Goal: Task Accomplishment & Management: Use online tool/utility

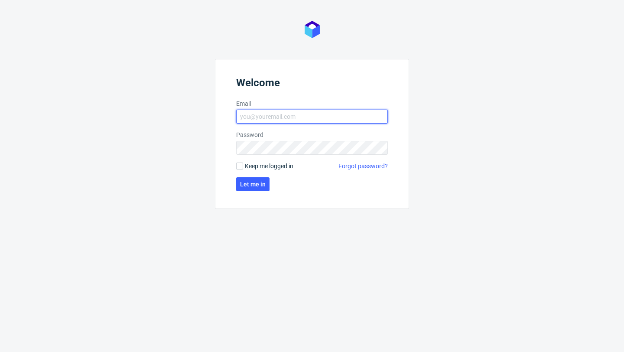
click at [326, 115] on input "Email" at bounding box center [312, 117] width 152 height 14
type input "[EMAIL_ADDRESS][PERSON_NAME][DOMAIN_NAME]"
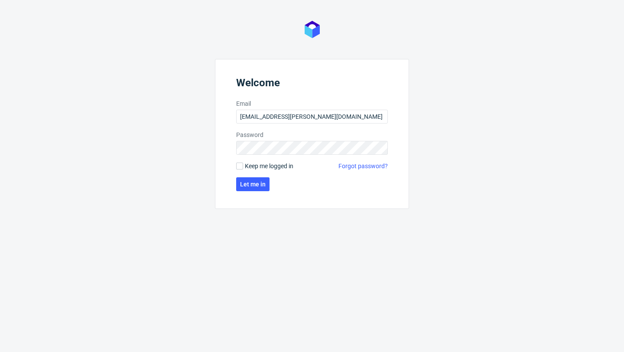
click at [283, 166] on span "Keep me logged in" at bounding box center [269, 166] width 49 height 9
click at [243, 166] on input "Keep me logged in" at bounding box center [239, 165] width 7 height 7
checkbox input "true"
click at [256, 177] on button "Let me in" at bounding box center [252, 184] width 33 height 14
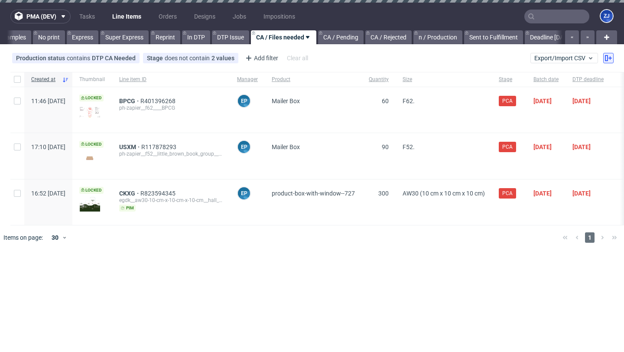
scroll to position [0, 404]
click at [606, 58] on icon at bounding box center [608, 58] width 7 height 7
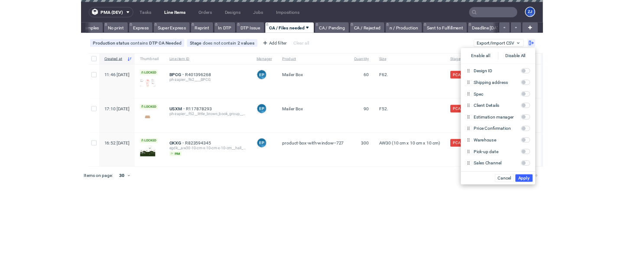
scroll to position [409, 0]
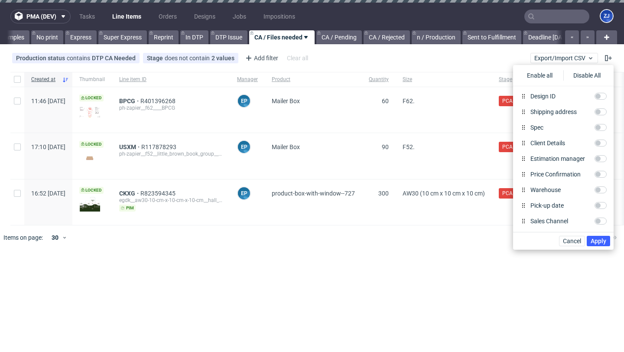
click at [355, 215] on div "product-box-with-window--727" at bounding box center [313, 201] width 97 height 45
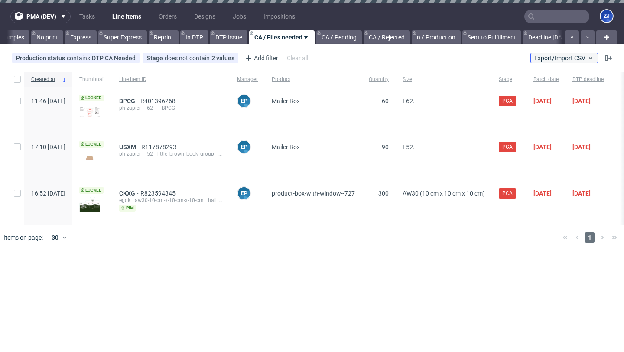
click at [544, 54] on button "Export/Import CSV" at bounding box center [564, 58] width 68 height 10
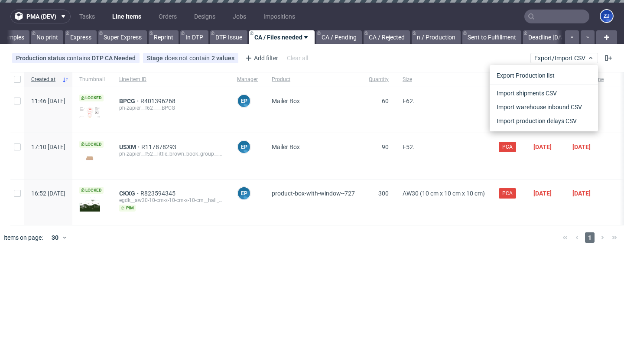
click at [455, 67] on div "Production status contains DTP CA Needed Stage does not contain 2 values Cancel…" at bounding box center [312, 58] width 624 height 21
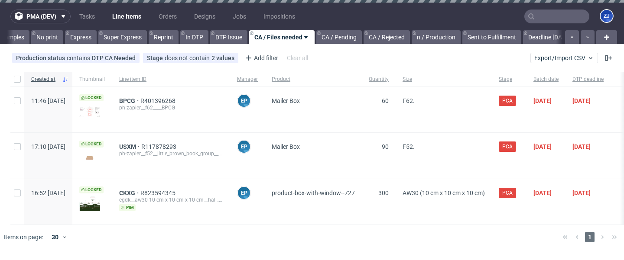
scroll to position [0, 42]
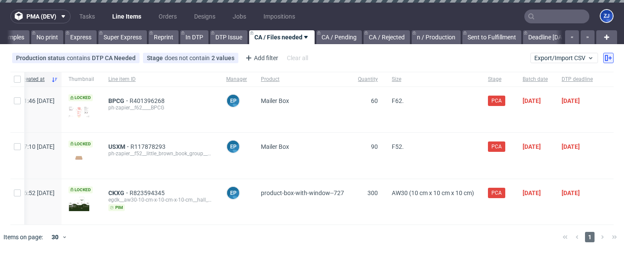
click at [604, 59] on button at bounding box center [608, 58] width 10 height 10
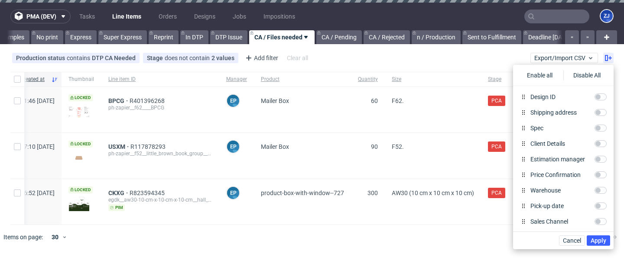
scroll to position [409, 0]
click at [609, 19] on figcaption "ZJ" at bounding box center [606, 16] width 12 height 12
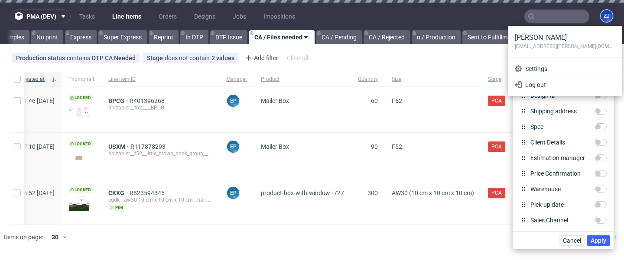
click at [609, 19] on figcaption "ZJ" at bounding box center [606, 16] width 12 height 12
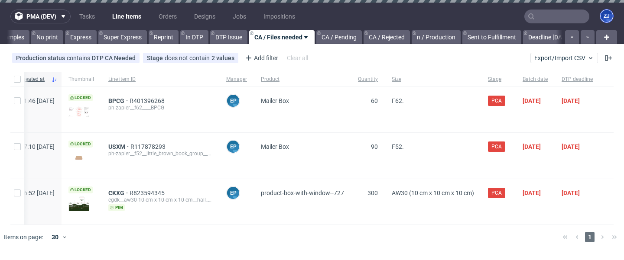
click at [609, 19] on figcaption "ZJ" at bounding box center [606, 16] width 12 height 12
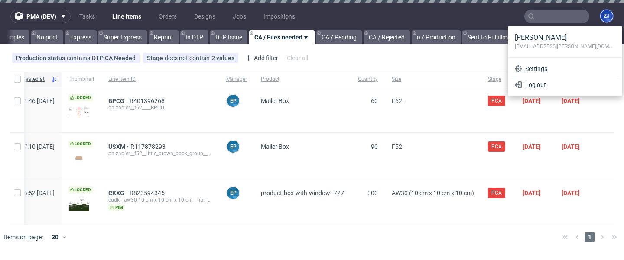
click at [606, 22] on div "ZJ" at bounding box center [607, 16] width 14 height 14
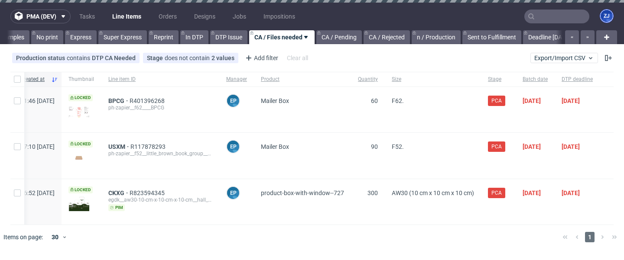
click at [606, 22] on div "ZJ" at bounding box center [607, 16] width 14 height 14
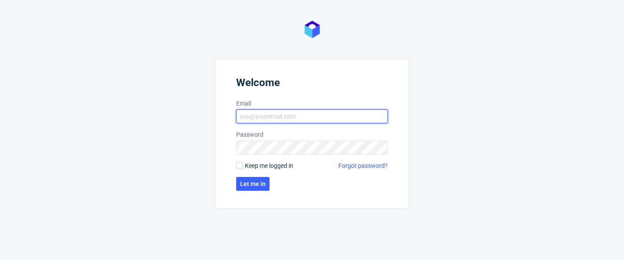
click at [251, 115] on input "Email" at bounding box center [312, 117] width 152 height 14
type input "zuzanna.jozefowicz@packhelp.com"
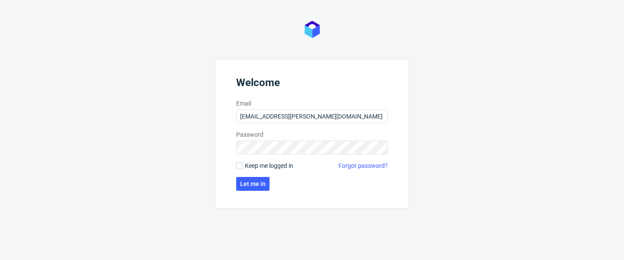
click at [279, 164] on span "Keep me logged in" at bounding box center [269, 166] width 49 height 9
click at [243, 164] on input "Keep me logged in" at bounding box center [239, 165] width 7 height 7
checkbox input "true"
click at [266, 178] on button "Let me in" at bounding box center [252, 184] width 33 height 14
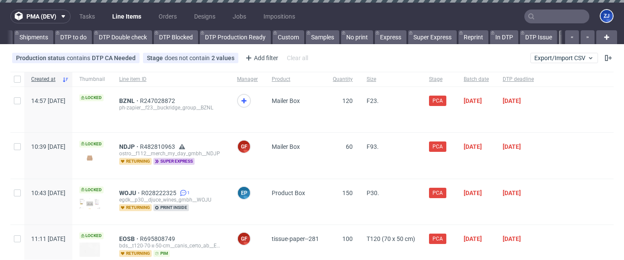
scroll to position [0, 408]
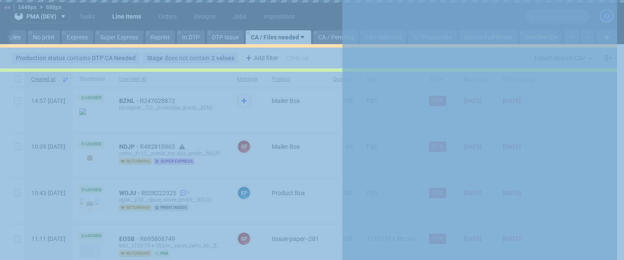
click at [428, 46] on div "pma (dev) Tasks Line Items Orders Designs Jobs Impositions ZJ All DTP Late Ship…" at bounding box center [312, 130] width 624 height 260
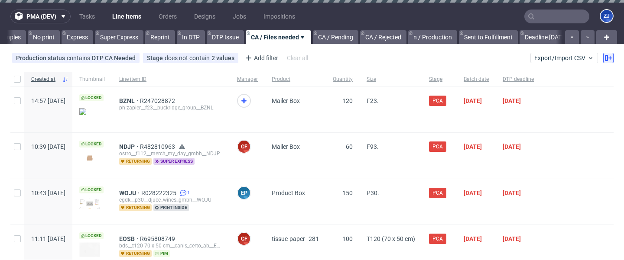
click at [605, 56] on icon at bounding box center [608, 58] width 7 height 7
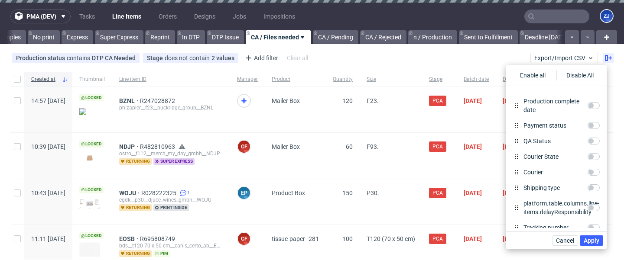
scroll to position [286, 0]
click at [598, 205] on input "platform.table.columns.line-items.delayResponsibility" at bounding box center [593, 207] width 12 height 7
checkbox input "true"
click at [595, 244] on span "Apply" at bounding box center [592, 241] width 16 height 6
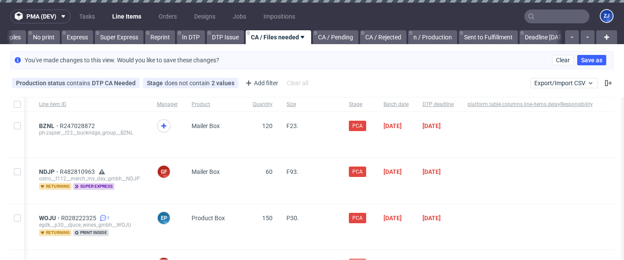
scroll to position [0, 117]
click at [574, 104] on span "platform.table.columns.line-items.delayResponsibility" at bounding box center [529, 104] width 125 height 7
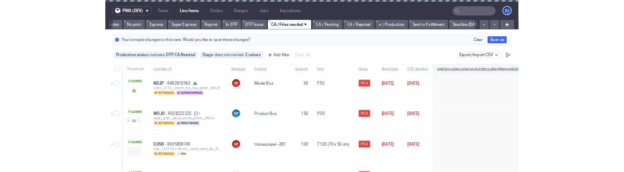
scroll to position [0, 124]
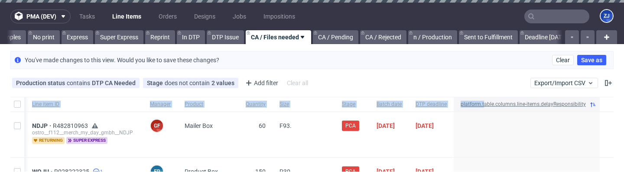
drag, startPoint x: 454, startPoint y: 89, endPoint x: 477, endPoint y: 100, distance: 25.8
click at [478, 101] on div "pma (dev) Tasks Line Items Orders Designs Jobs Impositions ZJ All DTP Late Ship…" at bounding box center [312, 86] width 624 height 172
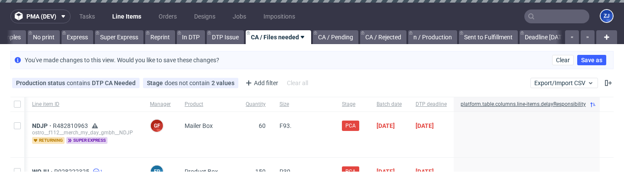
click at [466, 79] on div "Production status contains DTP CA Needed Stage does not contain 2 values cancel…" at bounding box center [312, 83] width 624 height 21
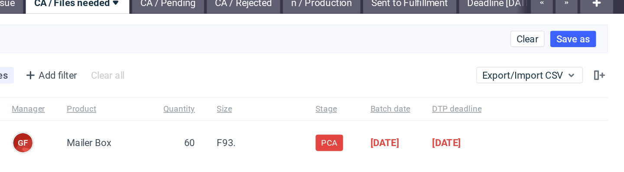
scroll to position [26, 0]
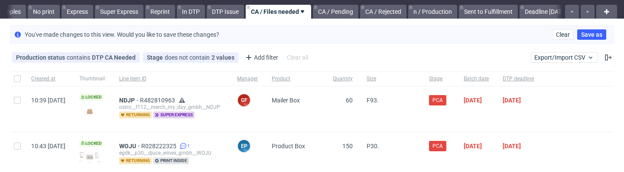
click at [598, 63] on div "Production status contains DTP CA Needed Stage does not contain 2 values Cancel…" at bounding box center [312, 57] width 624 height 21
click at [605, 56] on icon at bounding box center [608, 57] width 7 height 7
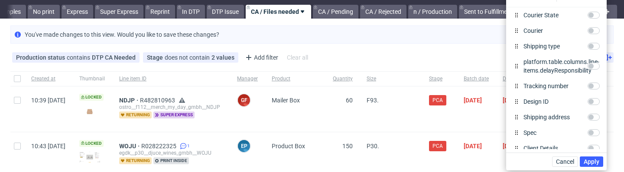
scroll to position [349, 0]
